Goal: Information Seeking & Learning: Learn about a topic

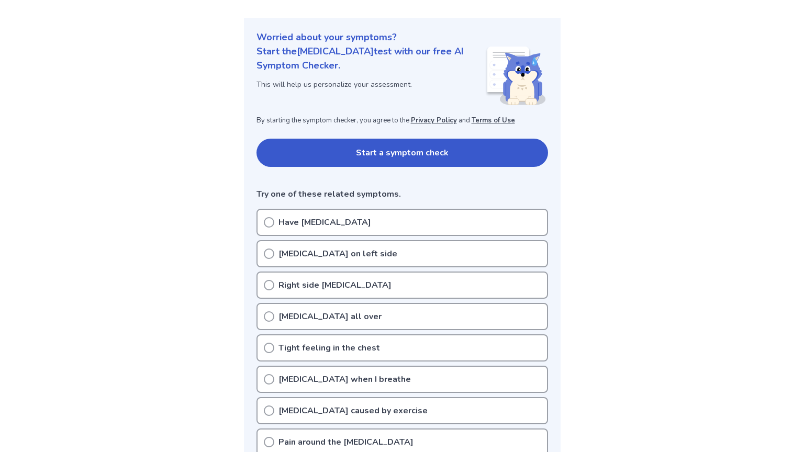
scroll to position [106, 0]
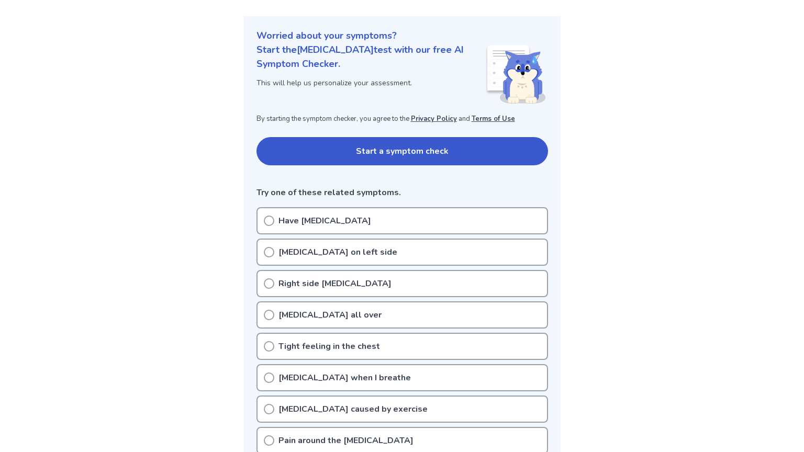
click at [314, 258] on div "[MEDICAL_DATA] on left side" at bounding box center [401, 252] width 291 height 27
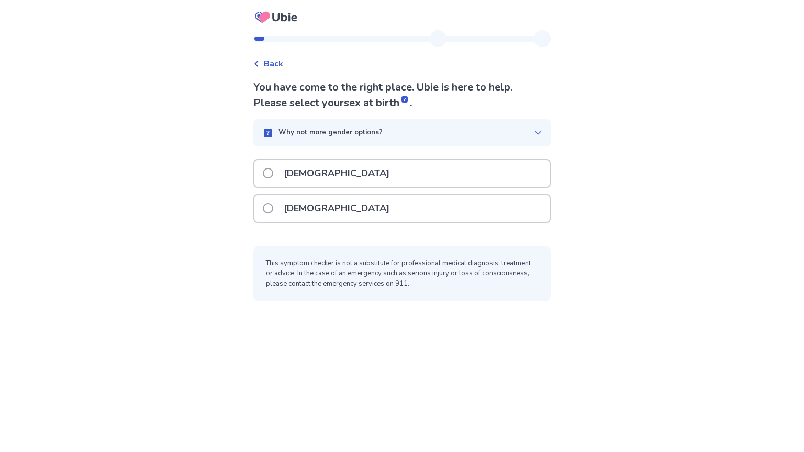
click at [292, 222] on p "[DEMOGRAPHIC_DATA]" at bounding box center [336, 208] width 118 height 27
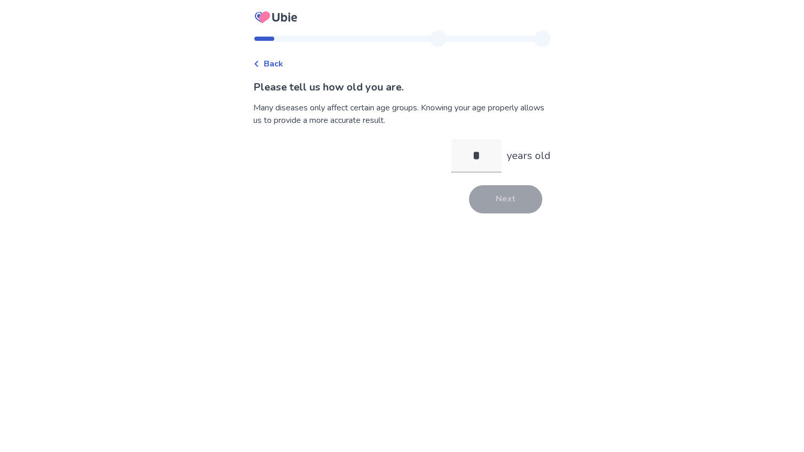
type input "**"
click at [521, 213] on button "Next" at bounding box center [505, 199] width 73 height 28
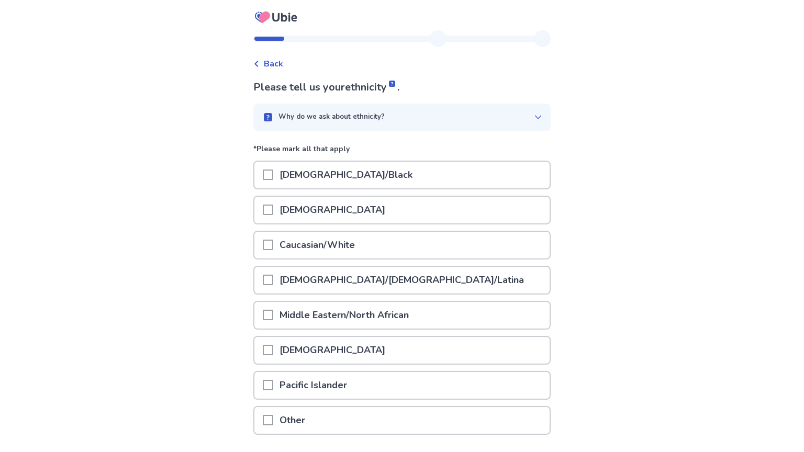
click at [263, 250] on span at bounding box center [268, 245] width 10 height 10
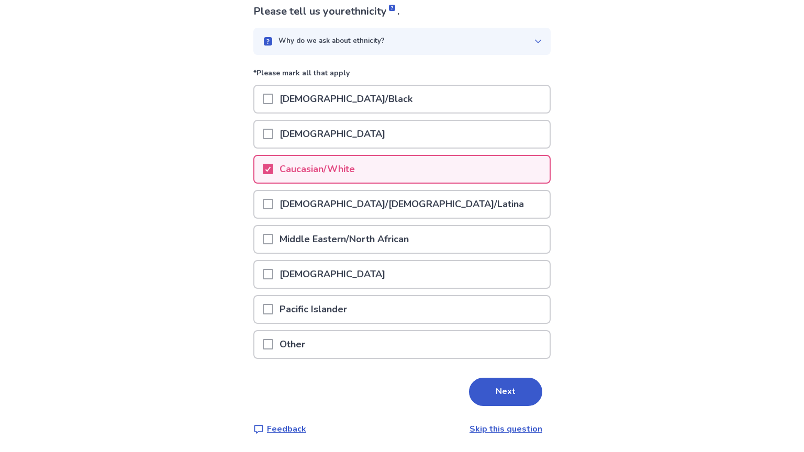
scroll to position [109, 0]
click at [521, 389] on button "Next" at bounding box center [505, 392] width 73 height 28
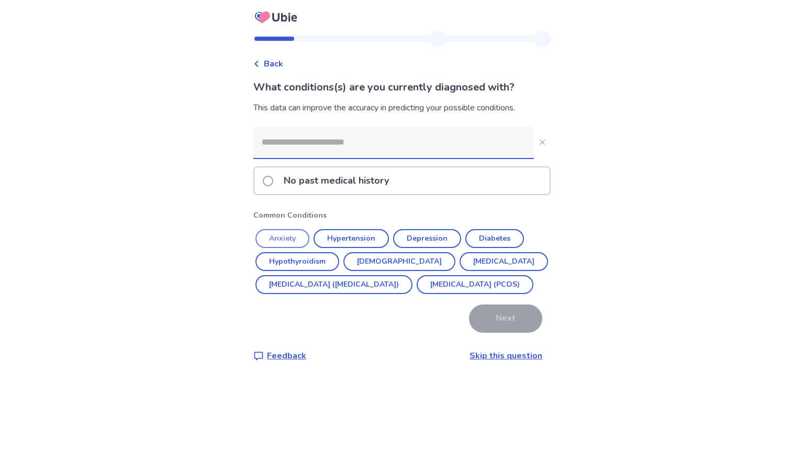
click at [294, 248] on button "Anxiety" at bounding box center [282, 238] width 54 height 19
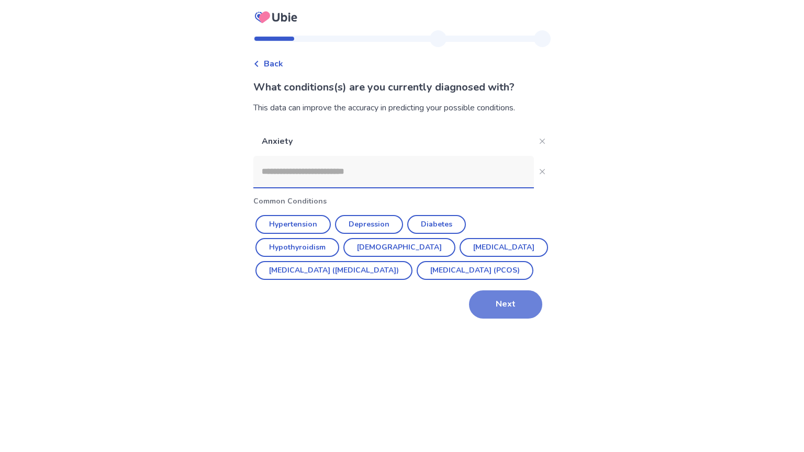
click at [499, 319] on button "Next" at bounding box center [505, 304] width 73 height 28
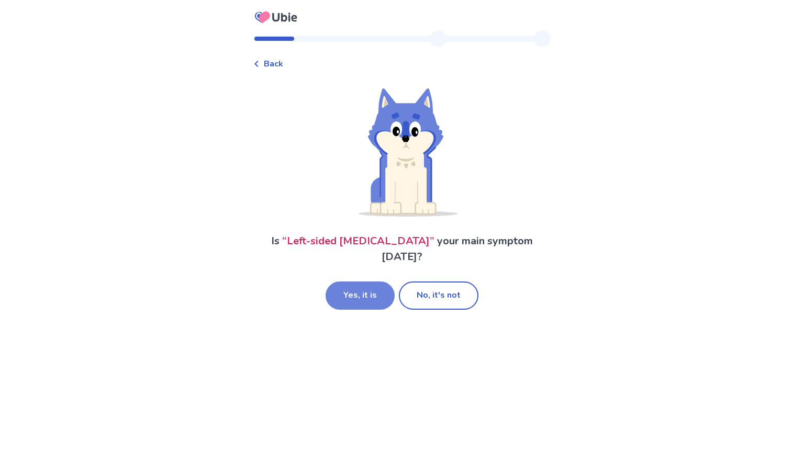
click at [390, 284] on button "Yes, it is" at bounding box center [359, 295] width 69 height 28
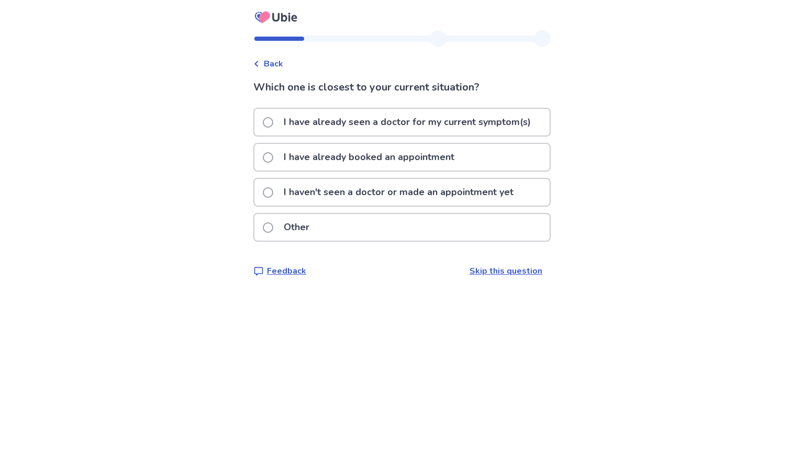
click at [414, 160] on p "I have already booked an appointment" at bounding box center [368, 157] width 183 height 27
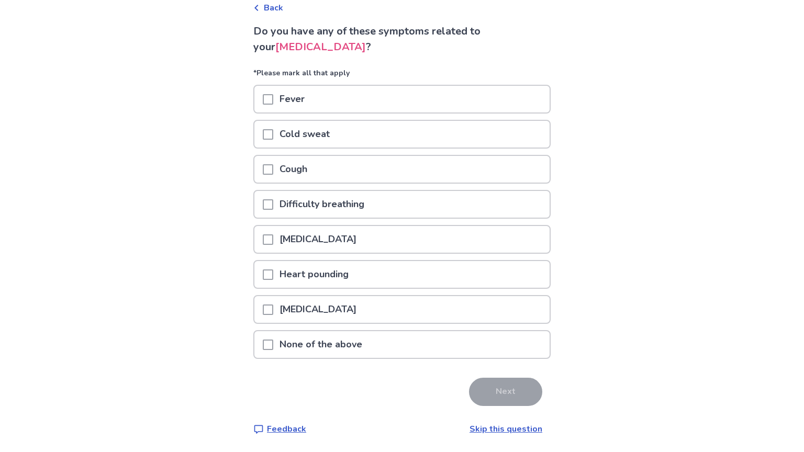
scroll to position [65, 0]
click at [273, 358] on p "None of the above" at bounding box center [320, 344] width 95 height 27
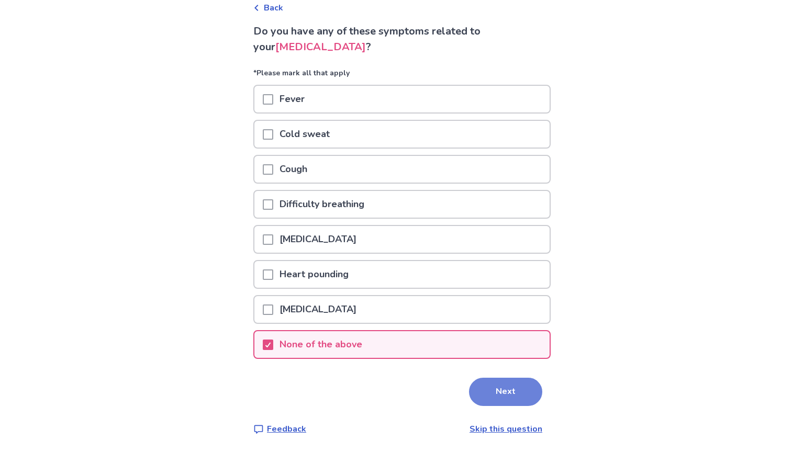
click at [520, 406] on button "Next" at bounding box center [505, 392] width 73 height 28
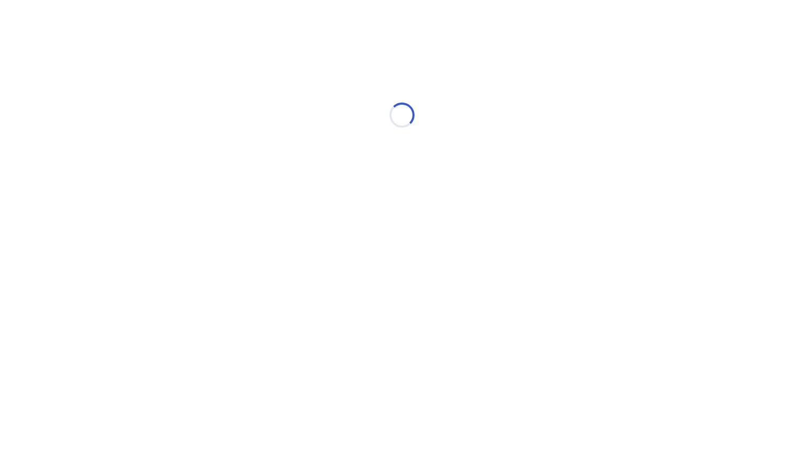
select select "*"
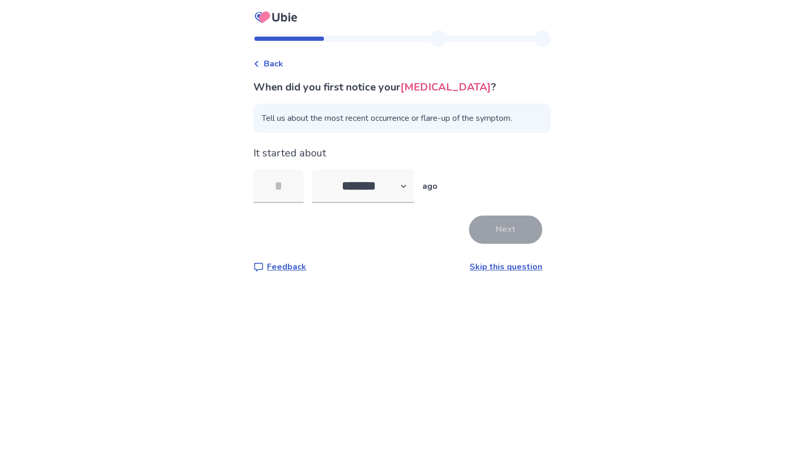
type input "*"
click at [511, 244] on button "Next" at bounding box center [505, 230] width 73 height 28
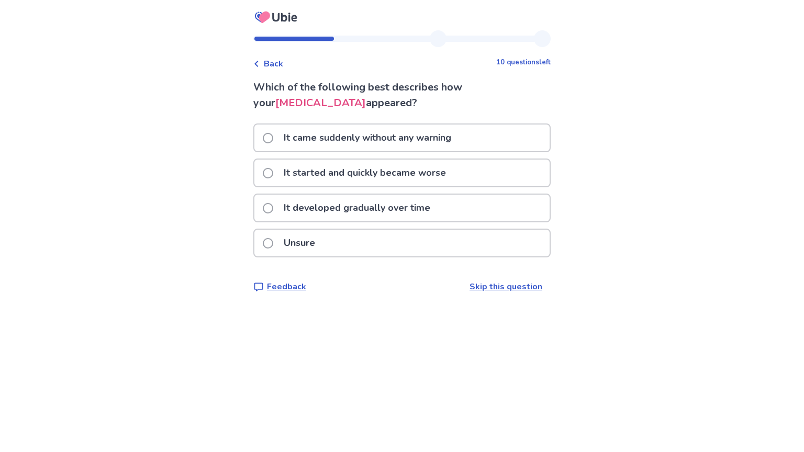
click at [433, 256] on div "Unsure" at bounding box center [401, 243] width 295 height 27
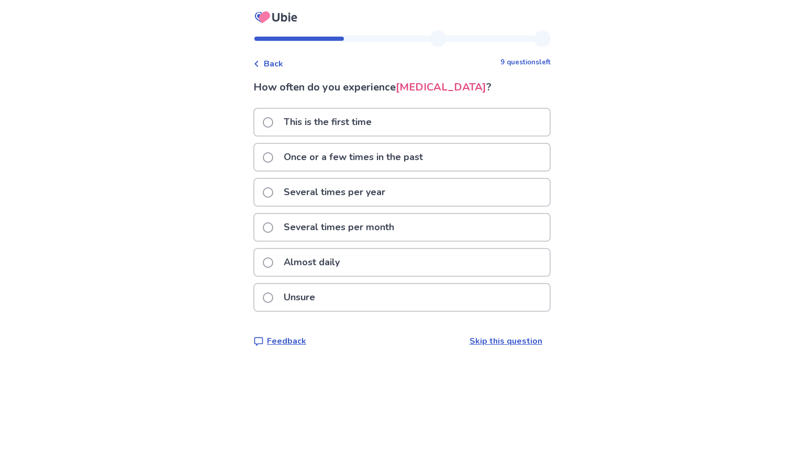
click at [352, 171] on p "Once or a few times in the past" at bounding box center [353, 157] width 152 height 27
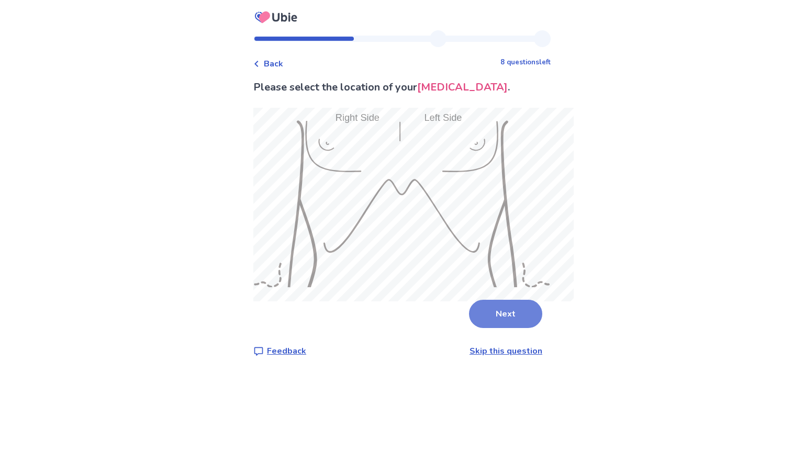
click at [535, 328] on button "Next" at bounding box center [505, 314] width 73 height 28
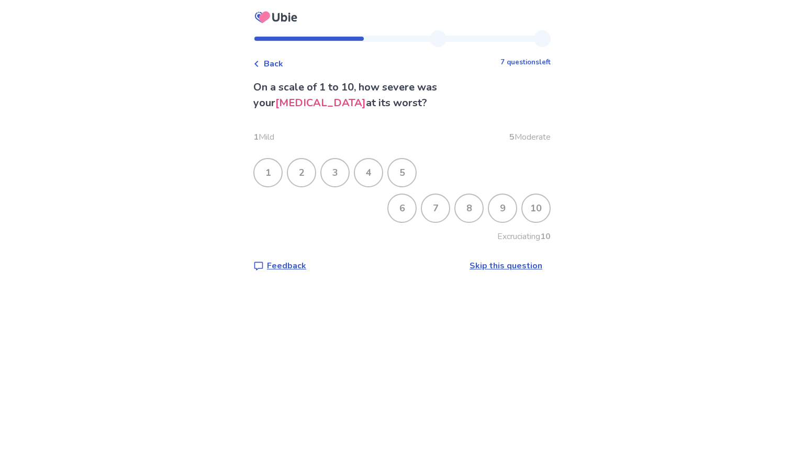
click at [288, 182] on div "2" at bounding box center [301, 172] width 27 height 27
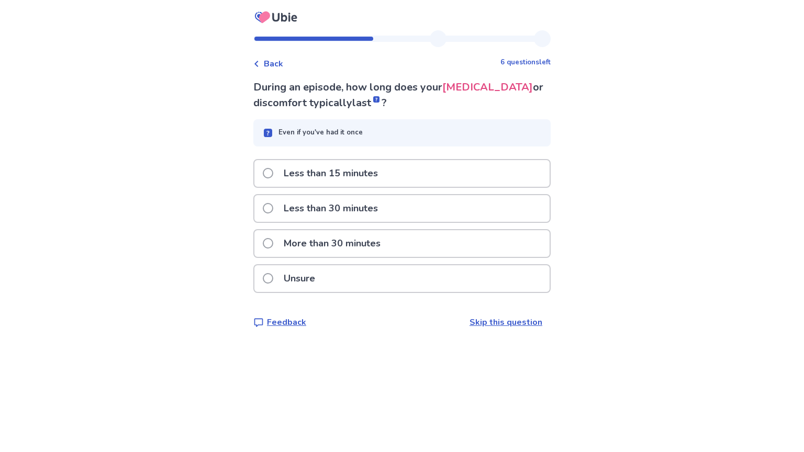
click at [299, 187] on p "Less than 15 minutes" at bounding box center [330, 173] width 107 height 27
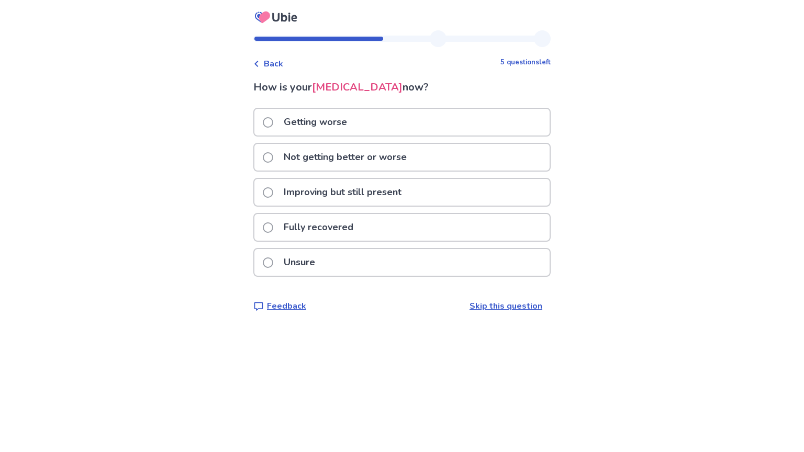
click at [379, 191] on p "Improving but still present" at bounding box center [342, 192] width 130 height 27
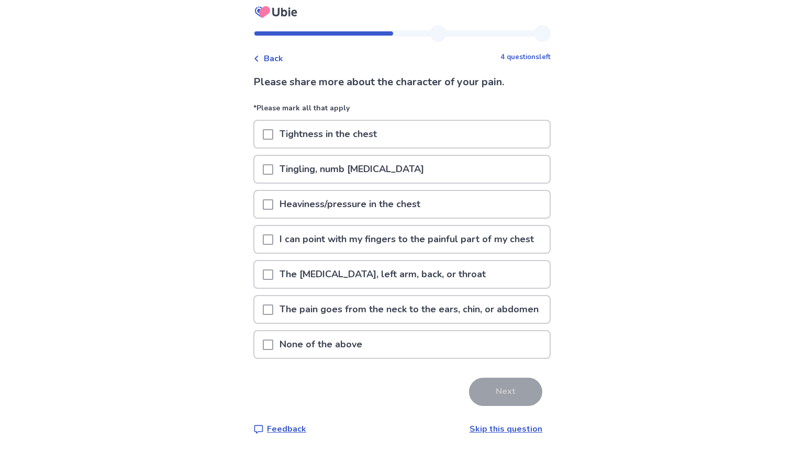
scroll to position [21, 0]
click at [263, 244] on span at bounding box center [268, 239] width 10 height 10
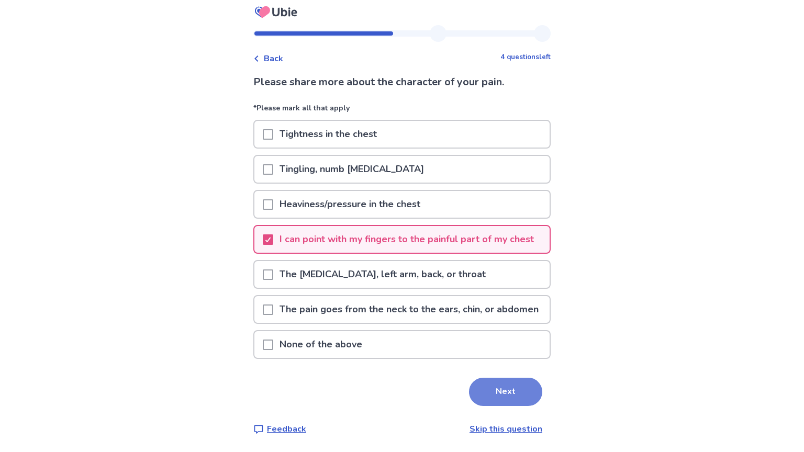
click at [514, 406] on button "Next" at bounding box center [505, 392] width 73 height 28
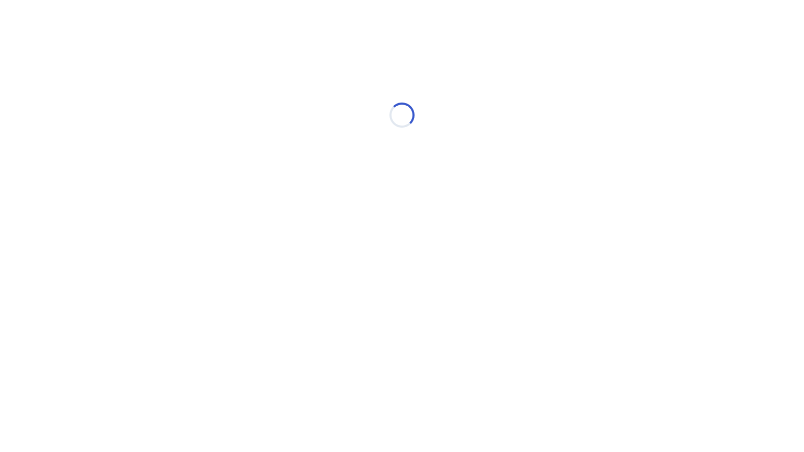
scroll to position [0, 0]
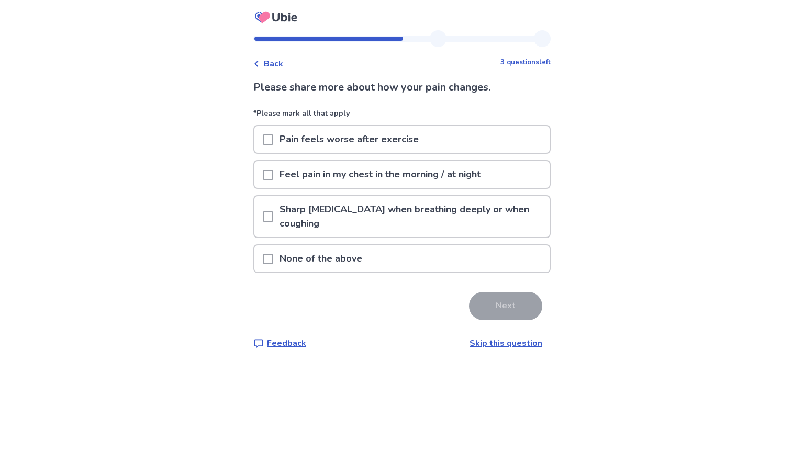
click at [263, 264] on span at bounding box center [268, 259] width 10 height 10
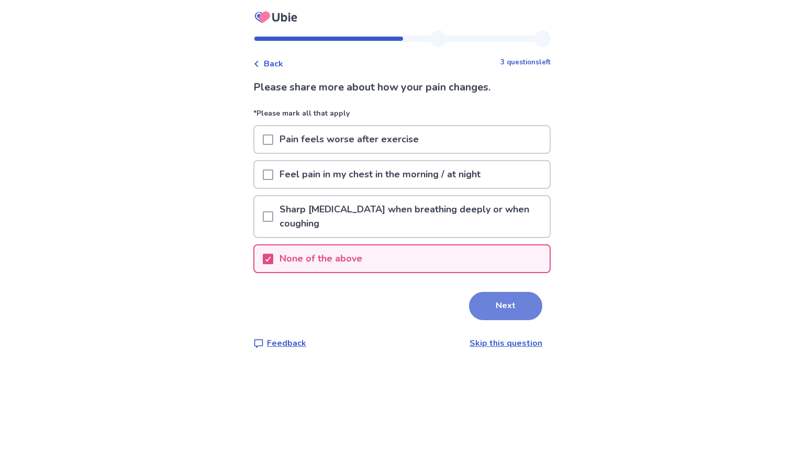
click at [521, 320] on button "Next" at bounding box center [505, 306] width 73 height 28
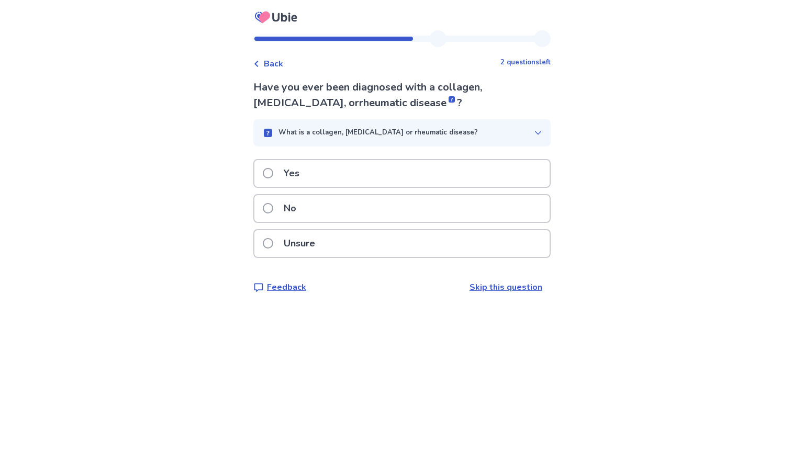
click at [353, 222] on div "No" at bounding box center [401, 208] width 295 height 27
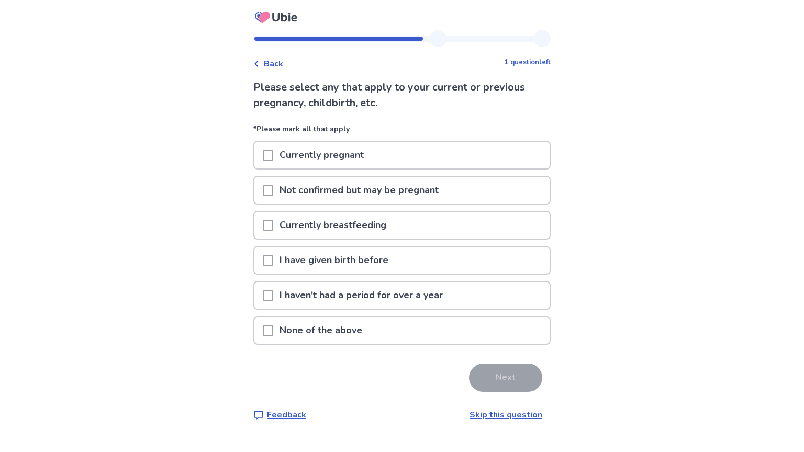
click at [345, 344] on p "None of the above" at bounding box center [320, 330] width 95 height 27
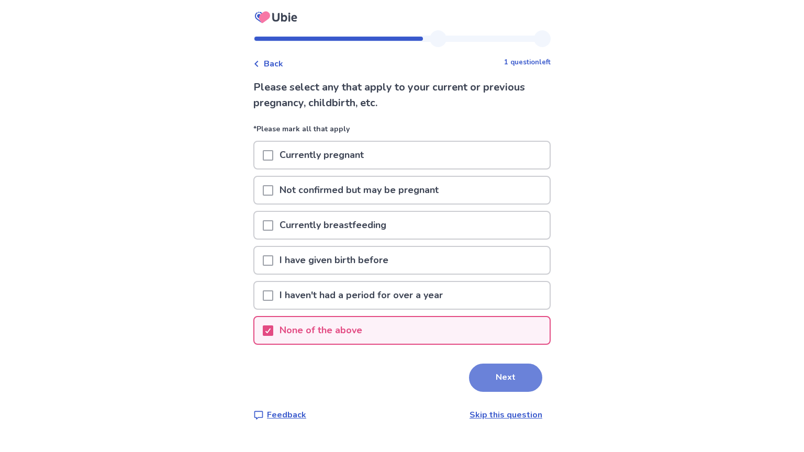
click at [494, 392] on button "Next" at bounding box center [505, 378] width 73 height 28
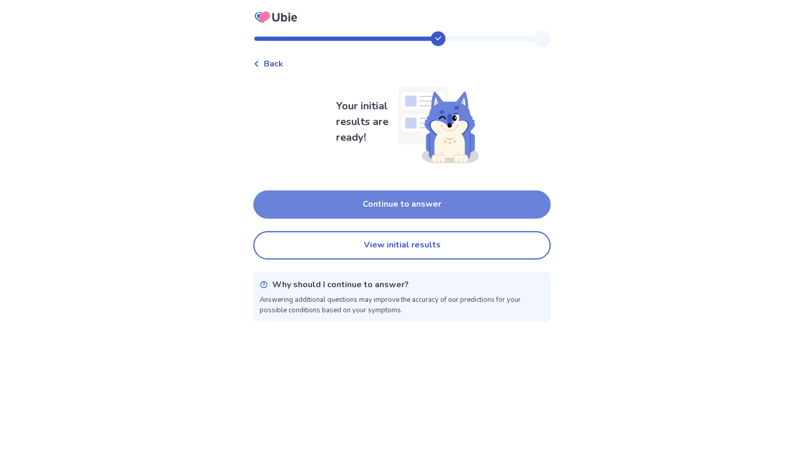
click at [436, 199] on button "Continue to answer" at bounding box center [401, 204] width 297 height 28
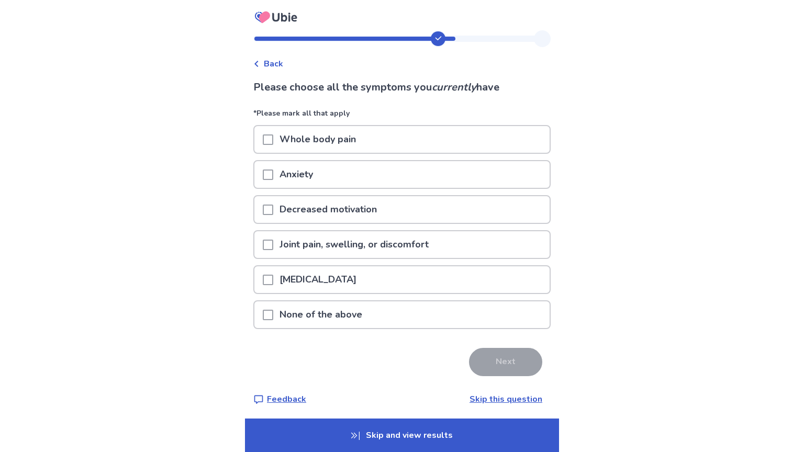
click at [263, 180] on span at bounding box center [268, 175] width 10 height 10
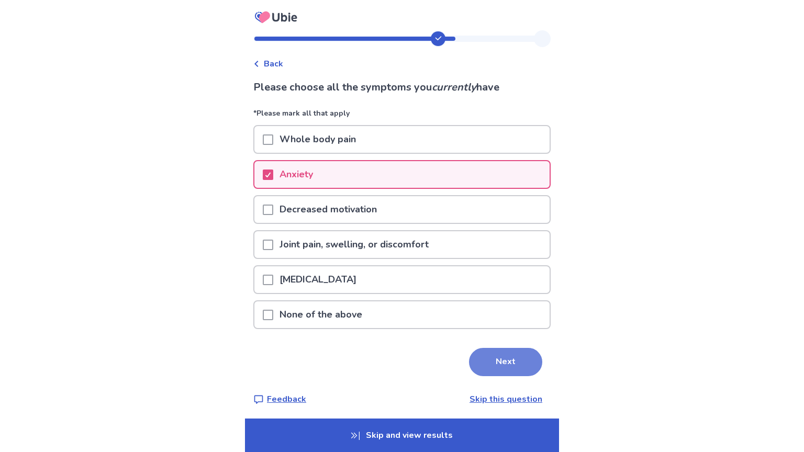
click at [515, 376] on button "Next" at bounding box center [505, 362] width 73 height 28
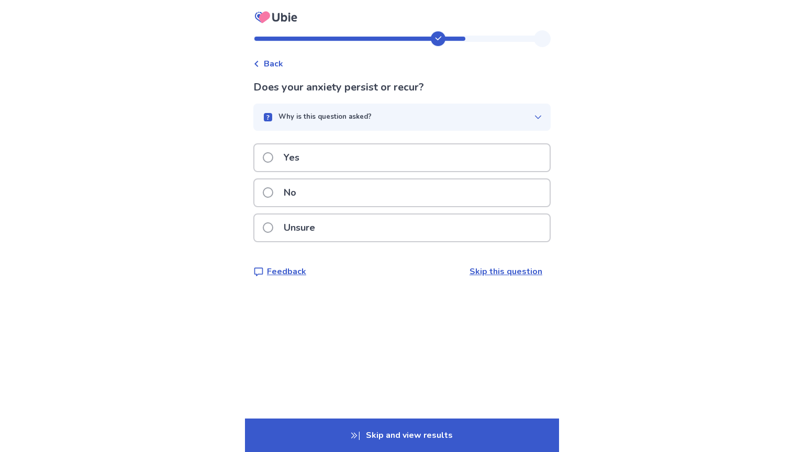
click at [378, 168] on div "Yes" at bounding box center [401, 157] width 295 height 27
click at [401, 171] on div "Yes" at bounding box center [401, 157] width 295 height 27
click at [380, 206] on div "No" at bounding box center [401, 192] width 295 height 27
click at [333, 206] on div "No" at bounding box center [401, 192] width 295 height 27
click at [363, 206] on div "No" at bounding box center [401, 192] width 295 height 27
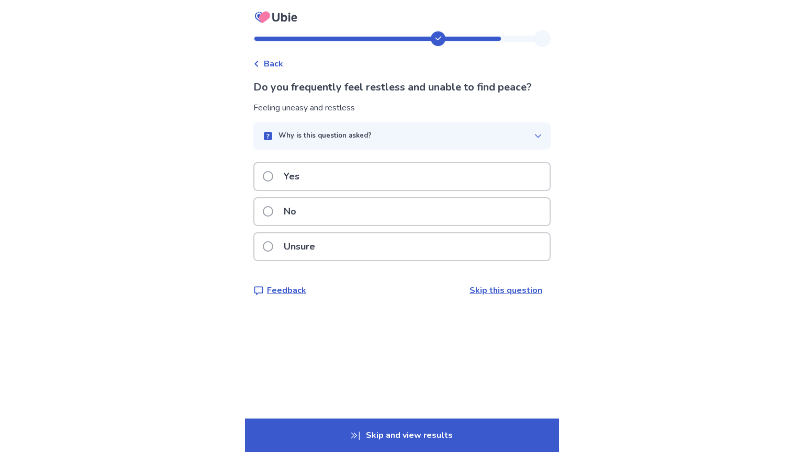
click at [299, 187] on div "Yes" at bounding box center [401, 176] width 295 height 27
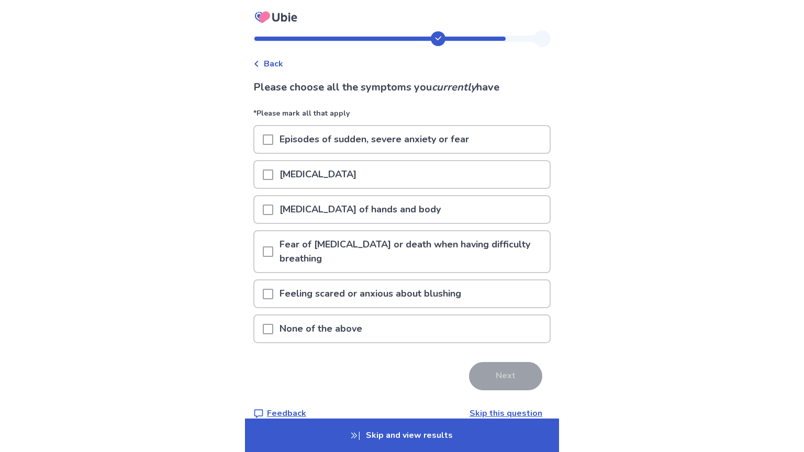
click at [273, 143] on p "Episodes of sudden, severe anxiety or fear" at bounding box center [374, 139] width 202 height 27
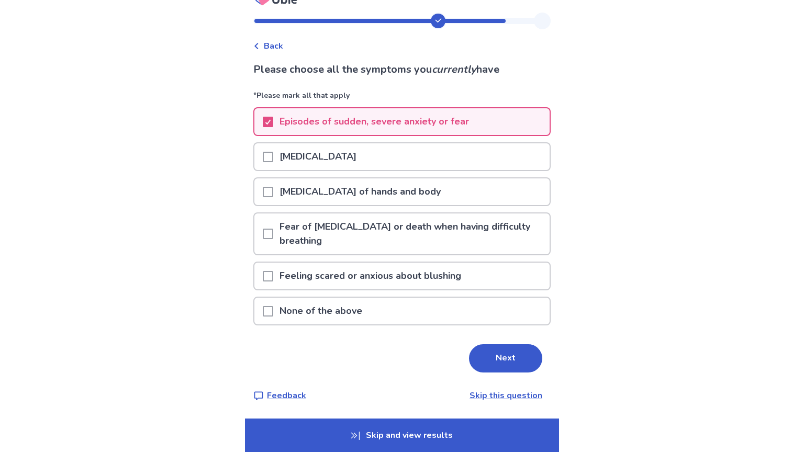
scroll to position [30, 0]
click at [514, 362] on button "Next" at bounding box center [505, 358] width 73 height 28
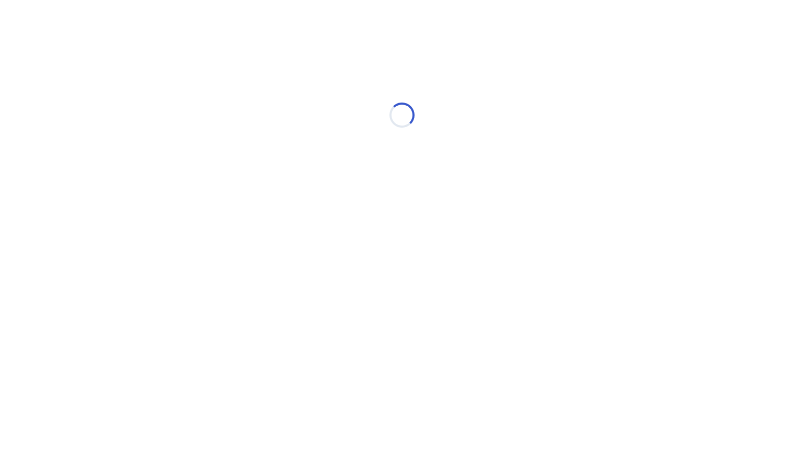
scroll to position [0, 0]
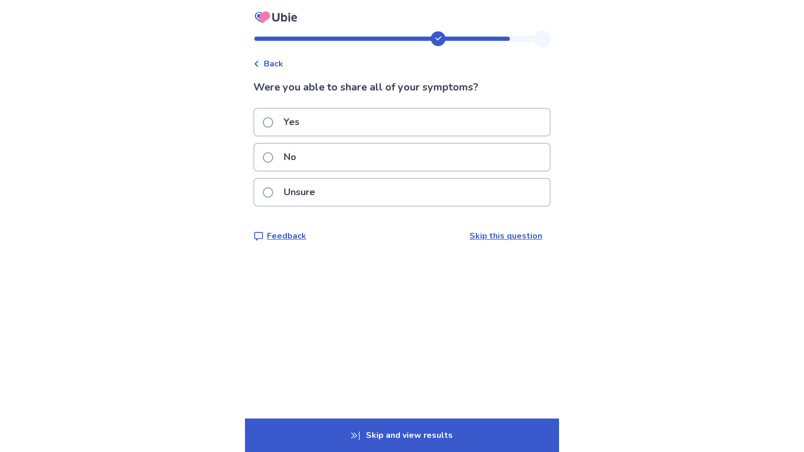
click at [373, 131] on div "Yes" at bounding box center [401, 122] width 295 height 27
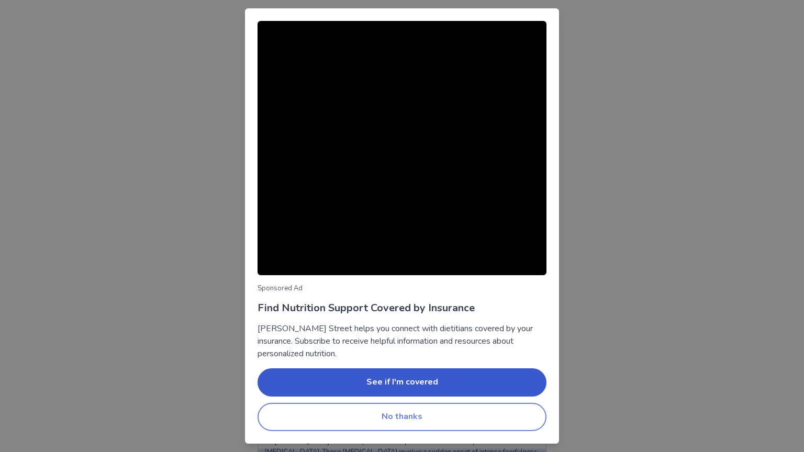
click at [411, 421] on button "No thanks" at bounding box center [401, 417] width 289 height 28
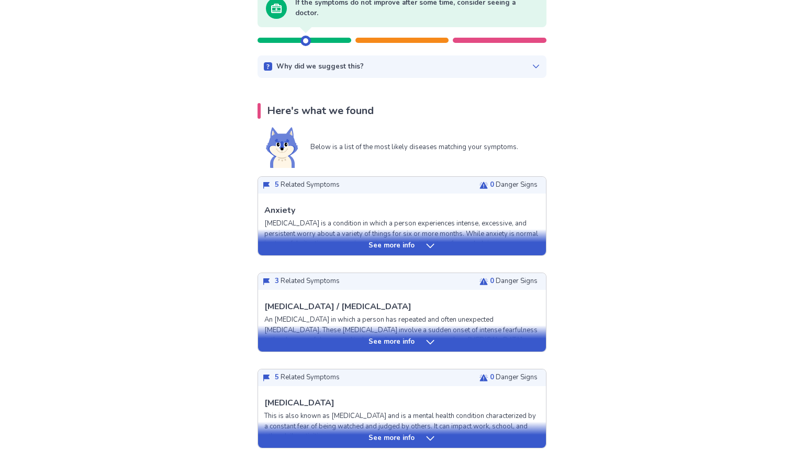
scroll to position [130, 0]
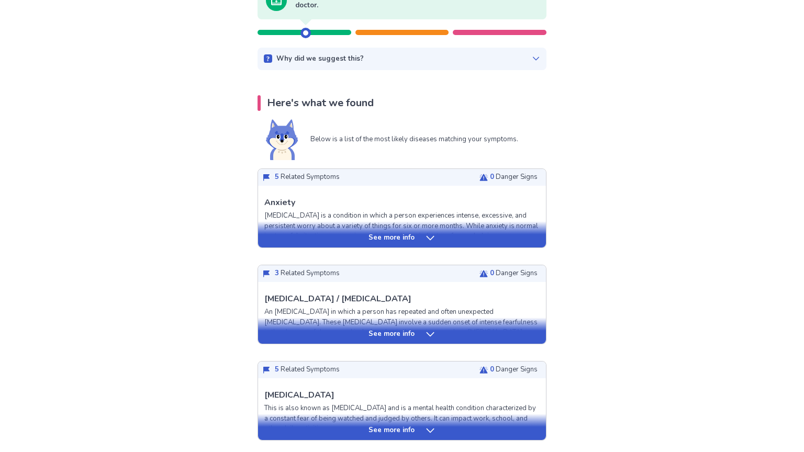
click at [434, 243] on icon at bounding box center [430, 238] width 10 height 10
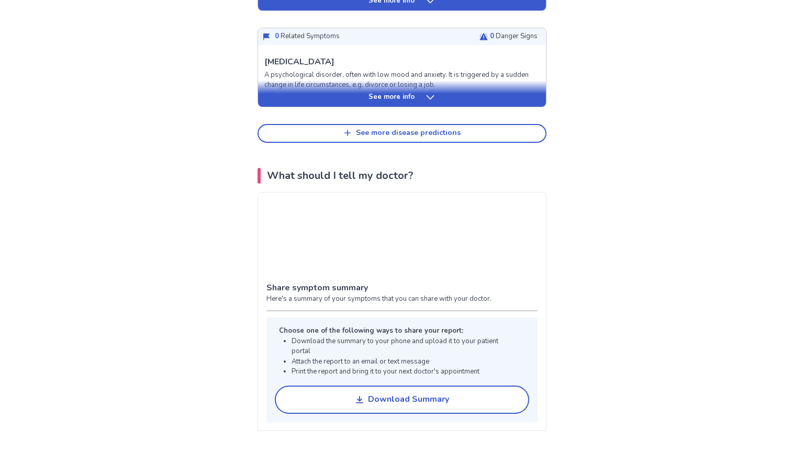
scroll to position [1350, 0]
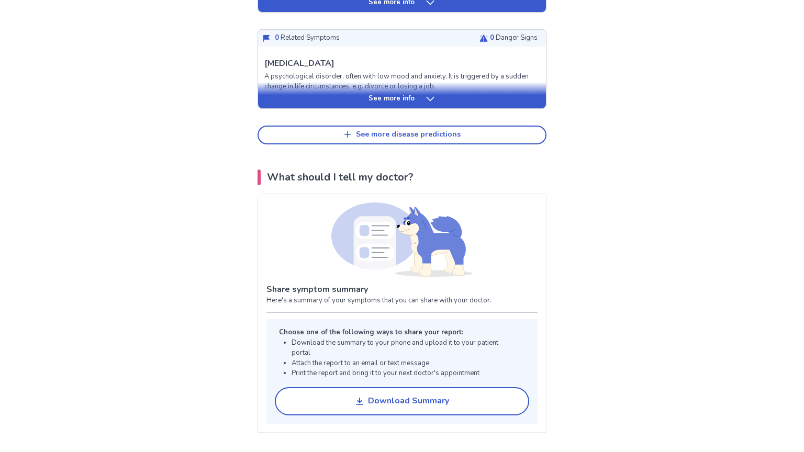
click at [413, 104] on p "See more info" at bounding box center [391, 99] width 46 height 10
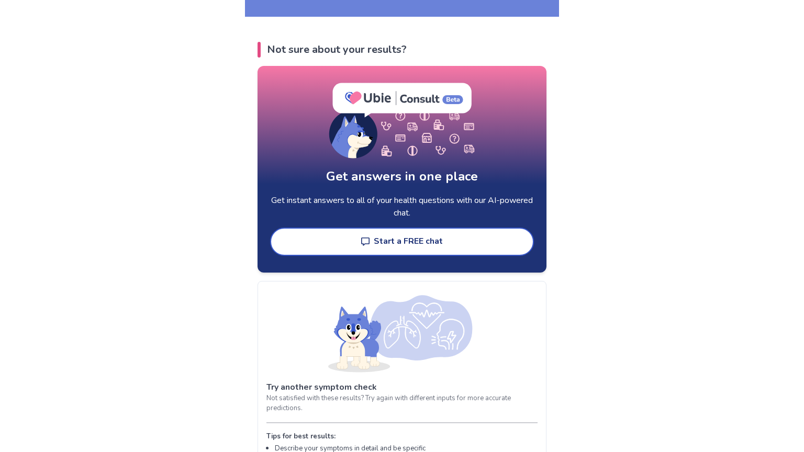
scroll to position [2757, 0]
